Goal: Information Seeking & Learning: Find contact information

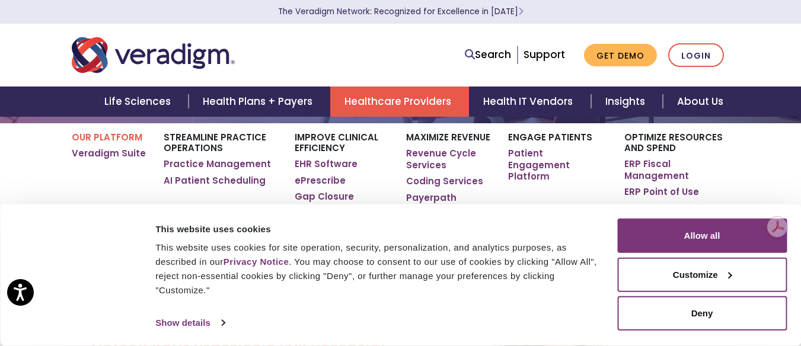
scroll to position [190, 0]
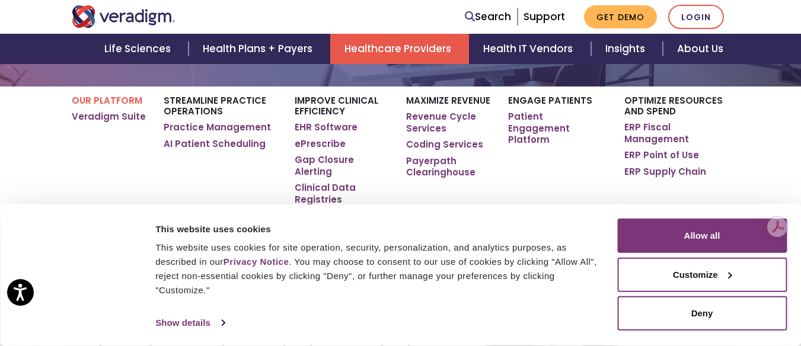
click at [304, 276] on div "This website uses cookies for site operation, security, personalization, and an…" at bounding box center [379, 269] width 448 height 57
click at [703, 328] on button "Deny" at bounding box center [702, 313] width 170 height 34
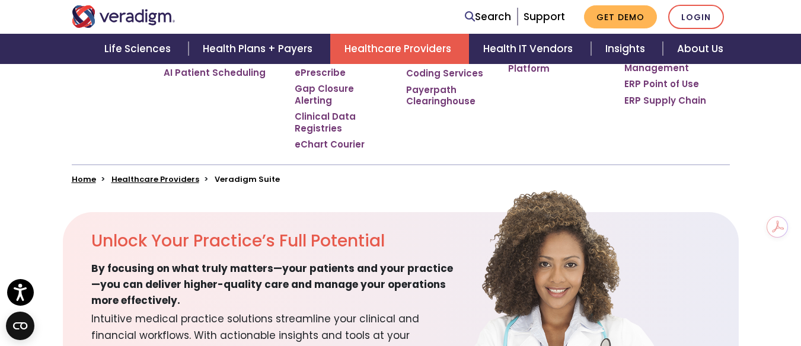
scroll to position [285, 0]
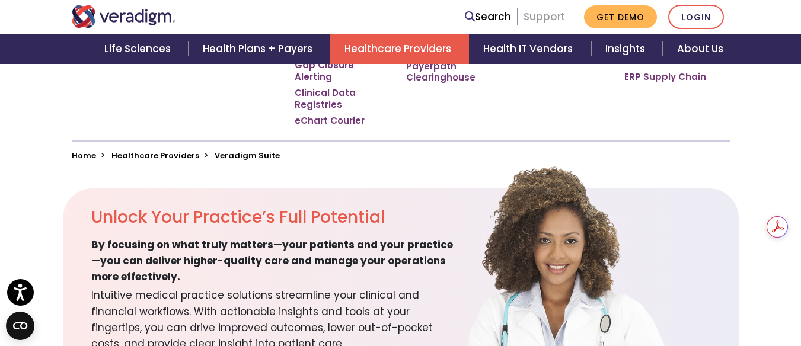
click at [545, 12] on link "Support" at bounding box center [545, 16] width 42 height 14
